Goal: Use online tool/utility: Utilize a website feature to perform a specific function

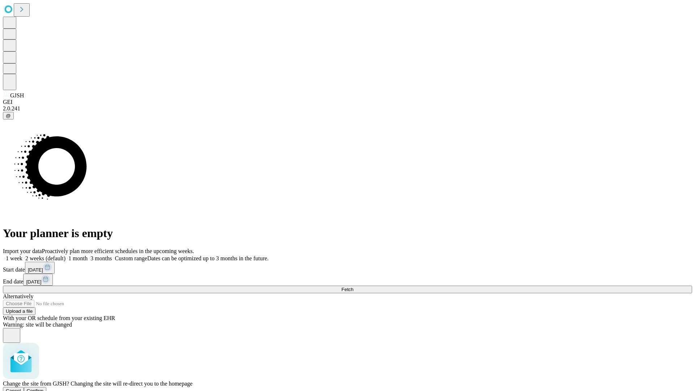
click at [44, 388] on span "Confirm" at bounding box center [35, 390] width 17 height 5
click at [88, 255] on label "1 month" at bounding box center [77, 258] width 22 height 6
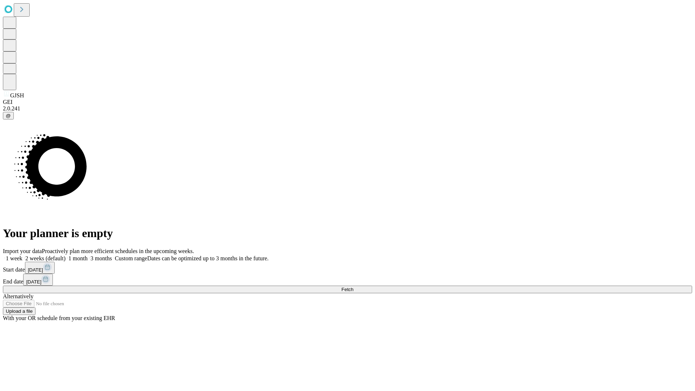
click at [353, 287] on span "Fetch" at bounding box center [348, 289] width 12 height 5
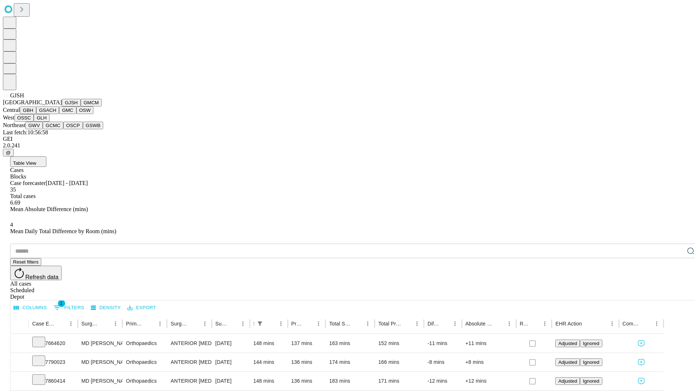
click at [81, 106] on button "GMCM" at bounding box center [91, 103] width 21 height 8
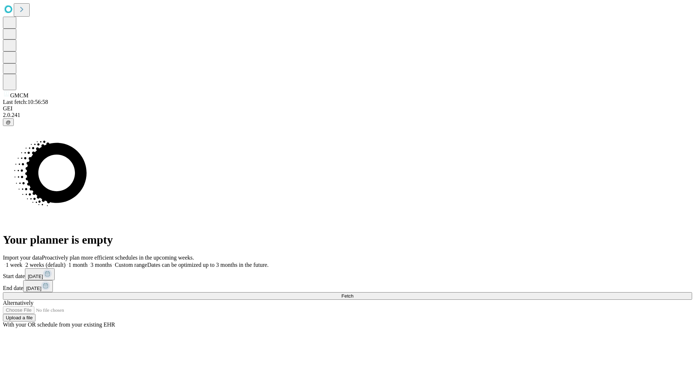
click at [88, 262] on label "1 month" at bounding box center [77, 265] width 22 height 6
click at [353, 293] on span "Fetch" at bounding box center [348, 295] width 12 height 5
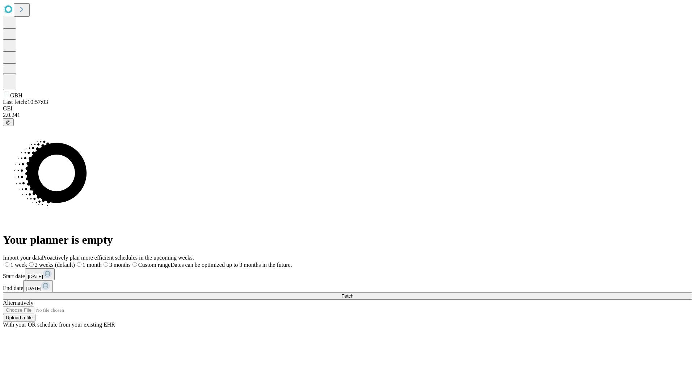
click at [102, 262] on label "1 month" at bounding box center [88, 265] width 27 height 6
click at [353, 293] on span "Fetch" at bounding box center [348, 295] width 12 height 5
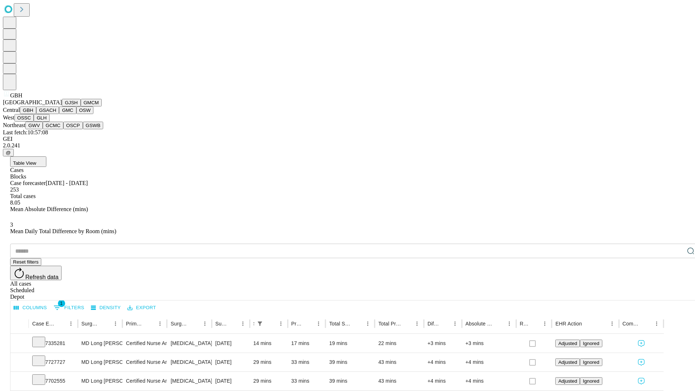
click at [56, 114] on button "GSACH" at bounding box center [47, 110] width 23 height 8
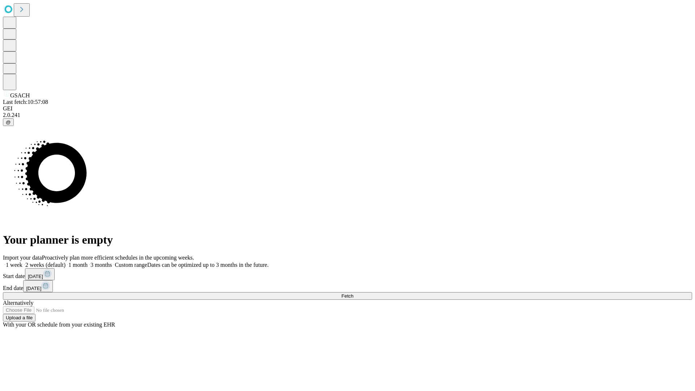
click at [88, 262] on label "1 month" at bounding box center [77, 265] width 22 height 6
click at [353, 293] on span "Fetch" at bounding box center [348, 295] width 12 height 5
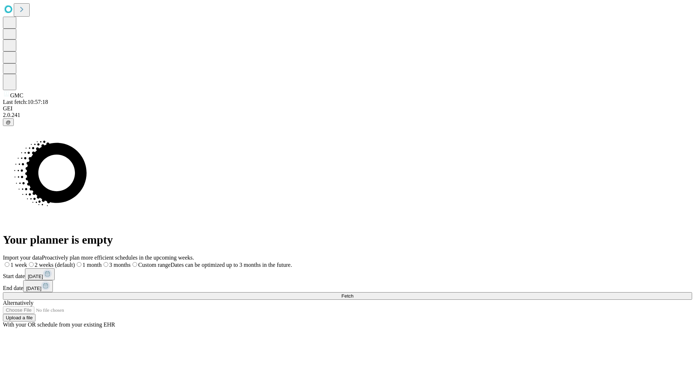
click at [102, 262] on label "1 month" at bounding box center [88, 265] width 27 height 6
click at [353, 293] on span "Fetch" at bounding box center [348, 295] width 12 height 5
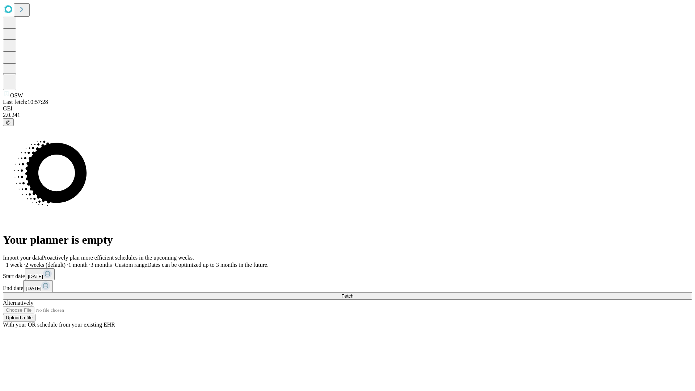
click at [88, 262] on label "1 month" at bounding box center [77, 265] width 22 height 6
click at [353, 293] on span "Fetch" at bounding box center [348, 295] width 12 height 5
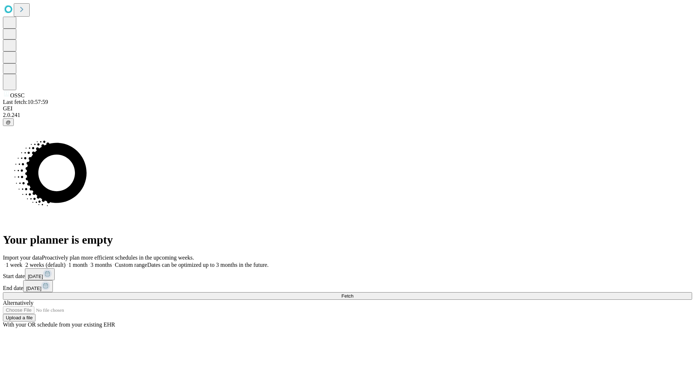
click at [353, 293] on span "Fetch" at bounding box center [348, 295] width 12 height 5
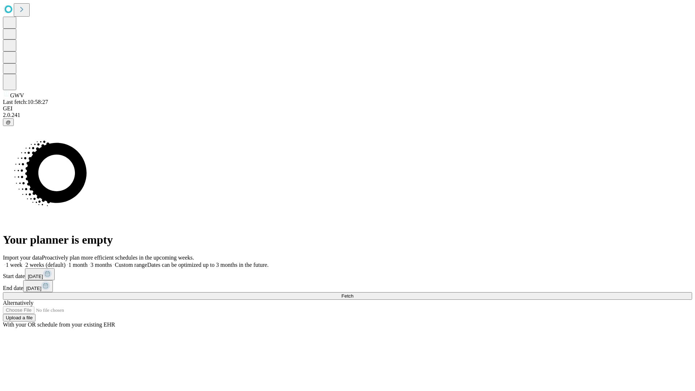
click at [88, 262] on label "1 month" at bounding box center [77, 265] width 22 height 6
click at [353, 293] on span "Fetch" at bounding box center [348, 295] width 12 height 5
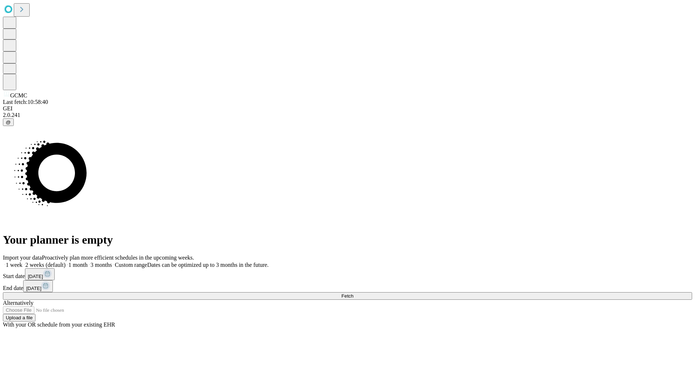
click at [88, 262] on label "1 month" at bounding box center [77, 265] width 22 height 6
click at [353, 293] on span "Fetch" at bounding box center [348, 295] width 12 height 5
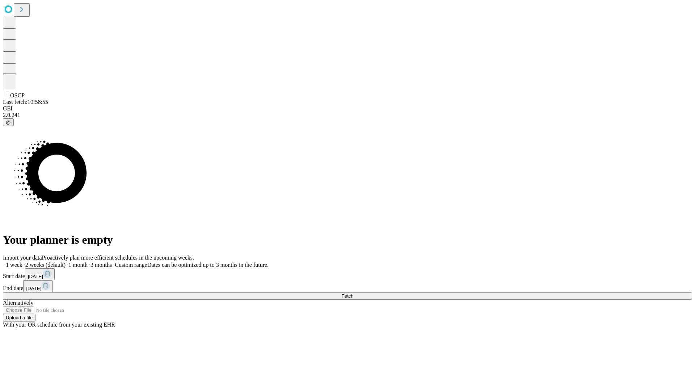
click at [88, 262] on label "1 month" at bounding box center [77, 265] width 22 height 6
click at [353, 293] on span "Fetch" at bounding box center [348, 295] width 12 height 5
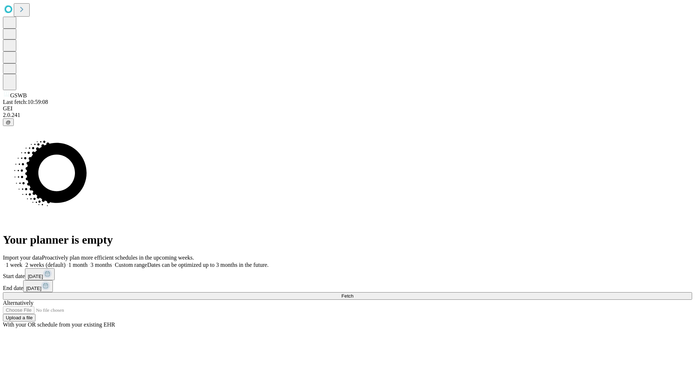
click at [88, 262] on label "1 month" at bounding box center [77, 265] width 22 height 6
click at [353, 293] on span "Fetch" at bounding box center [348, 295] width 12 height 5
